Goal: Find contact information

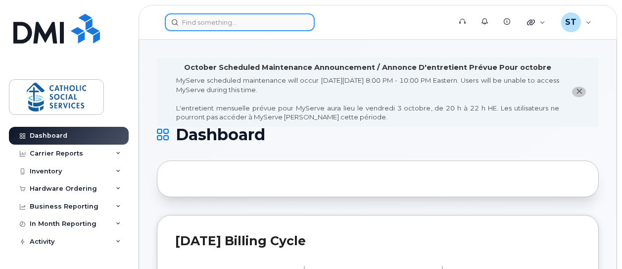
click at [211, 22] on input at bounding box center [240, 22] width 150 height 18
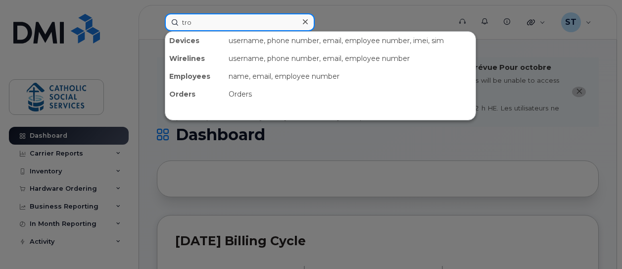
type input "troy"
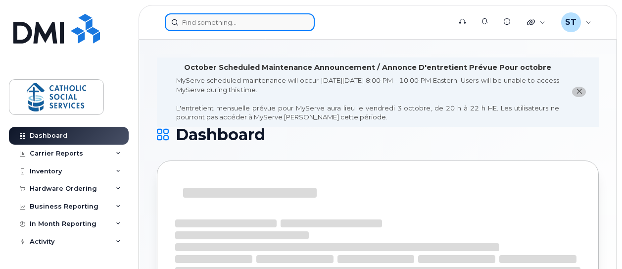
click at [224, 23] on input at bounding box center [240, 22] width 150 height 18
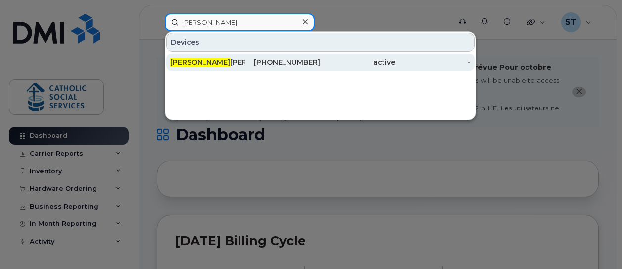
type input "[PERSON_NAME]"
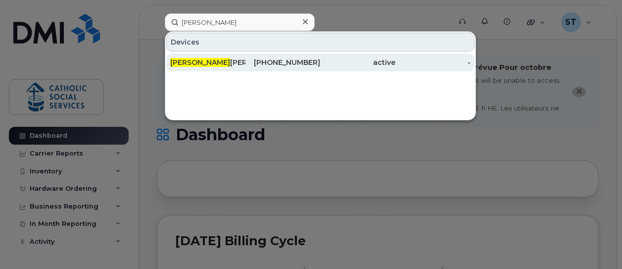
click at [204, 60] on div "[PERSON_NAME]" at bounding box center [207, 62] width 75 height 10
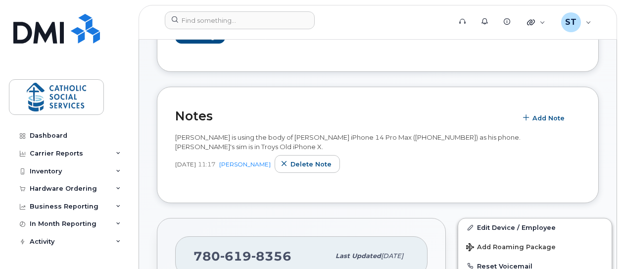
scroll to position [297, 0]
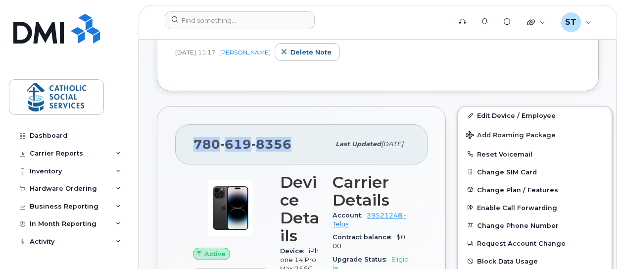
drag, startPoint x: 289, startPoint y: 135, endPoint x: 196, endPoint y: 135, distance: 93.0
click at [196, 136] on span "780 619 8356" at bounding box center [242, 143] width 98 height 15
copy span "780 619 8356"
